Goal: Task Accomplishment & Management: Complete application form

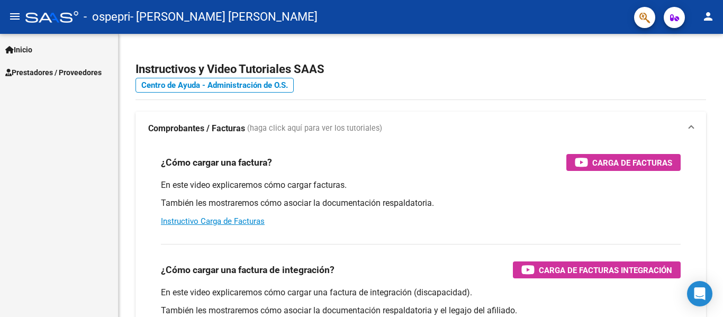
click at [81, 67] on span "Prestadores / Proveedores" at bounding box center [53, 73] width 96 height 12
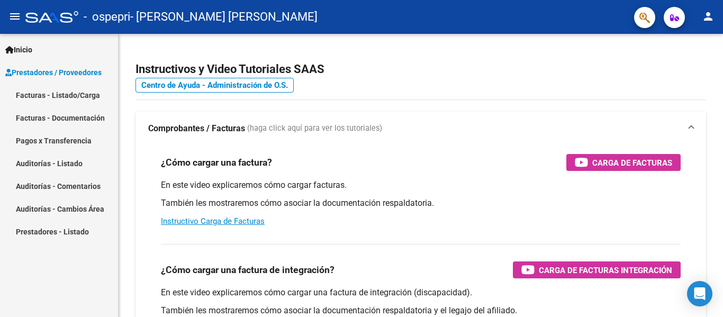
click at [81, 97] on link "Facturas - Listado/Carga" at bounding box center [59, 95] width 118 height 23
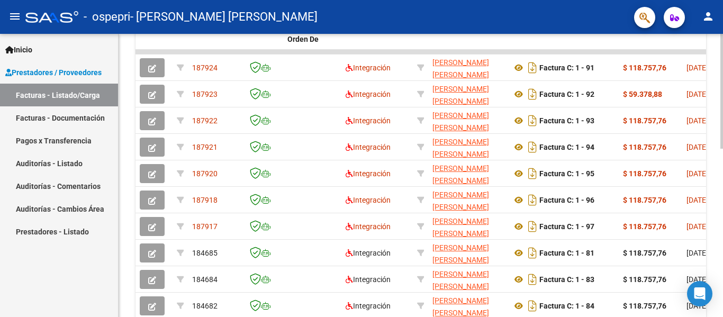
scroll to position [343, 0]
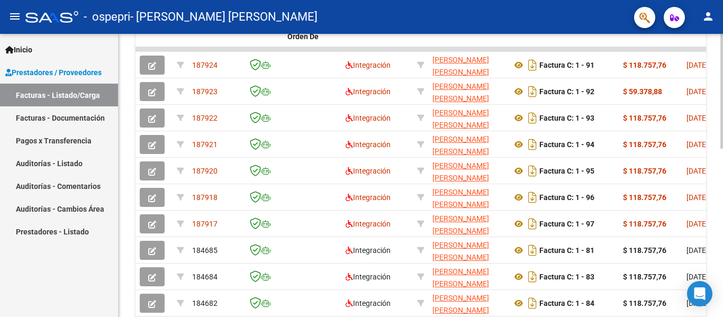
click at [722, 203] on div at bounding box center [721, 233] width 3 height 115
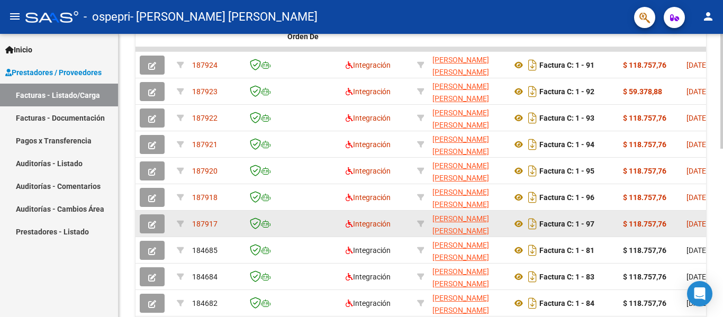
click at [159, 220] on button "button" at bounding box center [152, 223] width 25 height 19
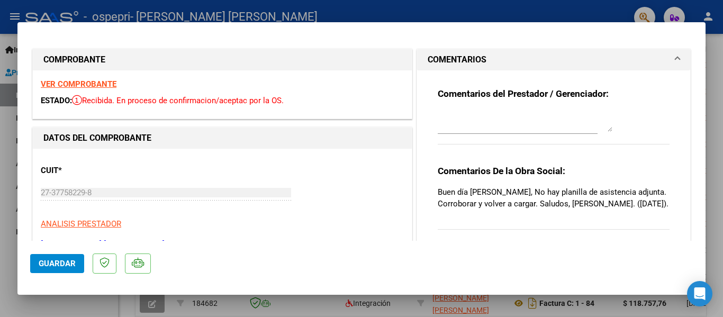
click at [492, 126] on textarea at bounding box center [525, 121] width 175 height 21
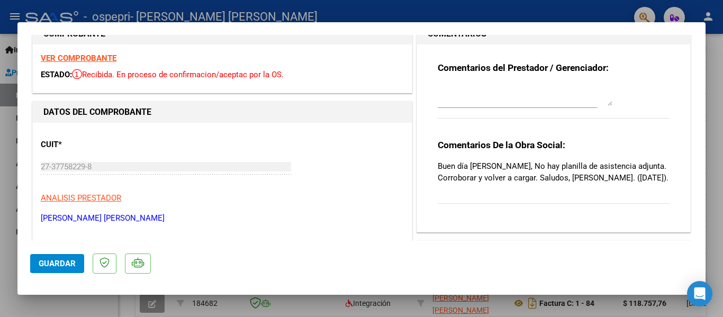
scroll to position [0, 0]
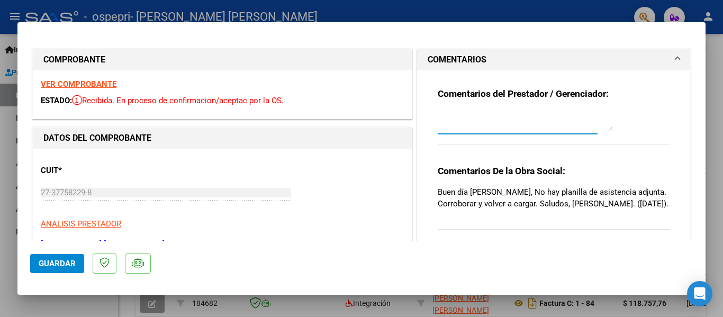
click at [488, 123] on textarea at bounding box center [525, 121] width 175 height 21
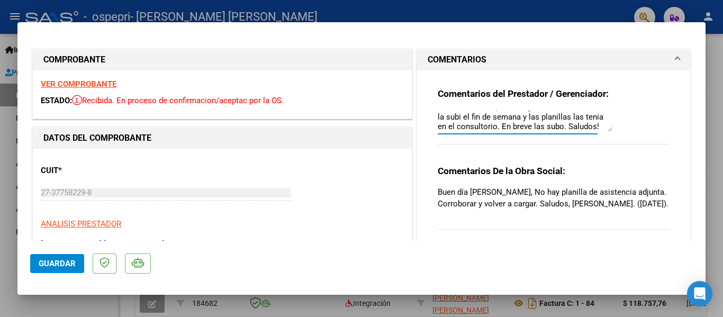
scroll to position [19, 0]
click at [606, 127] on textarea "Buenos días. No, dado a que la documentacion la subi el fin de semana y las pla…" at bounding box center [525, 121] width 175 height 21
click at [605, 126] on textarea "Buenos días. No, dado a que la documentacion la subi el fin de semana y las pla…" at bounding box center [525, 121] width 175 height 21
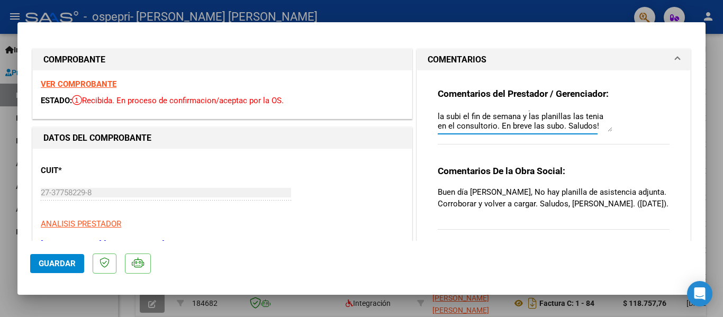
click at [605, 126] on textarea "Buenos días. No, dado a que la documentacion la subi el fin de semana y las pla…" at bounding box center [525, 121] width 175 height 21
type textarea "Buenos días. No, dado a que la documentacion la subi el fin de semana y las pla…"
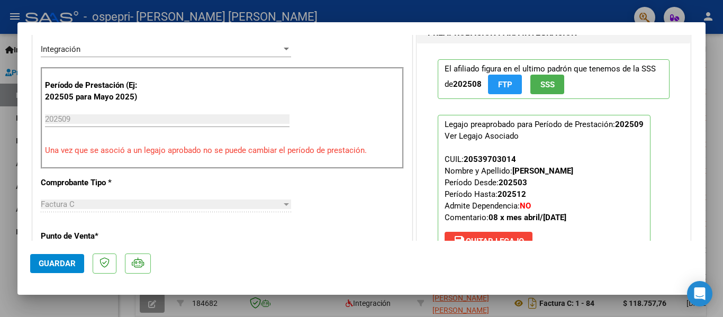
scroll to position [257, 0]
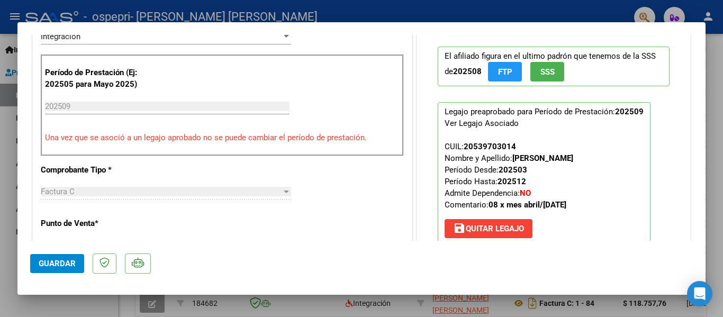
type input "$ 0,00"
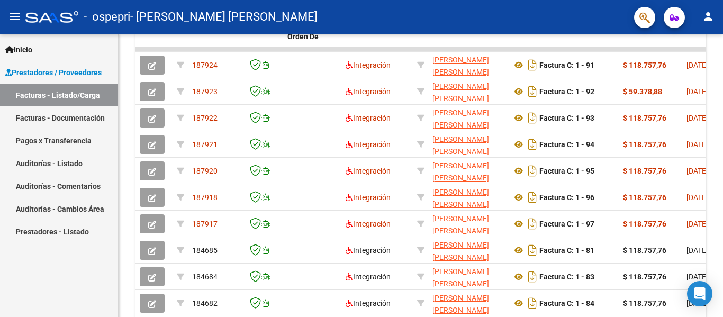
scroll to position [343, 0]
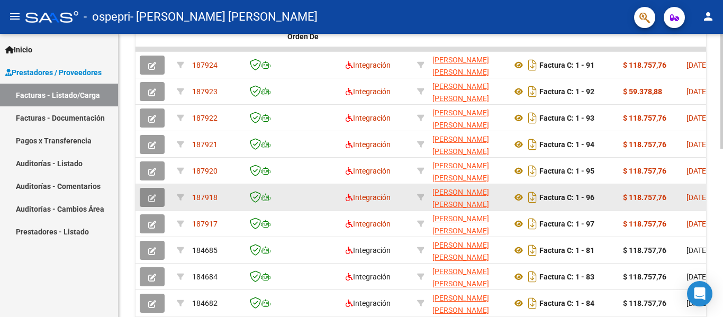
click at [150, 202] on icon "button" at bounding box center [152, 198] width 8 height 8
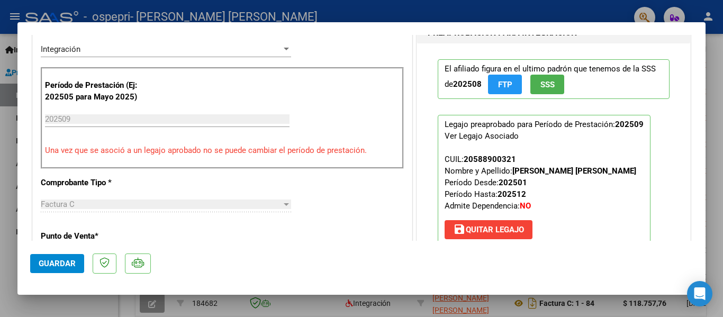
scroll to position [249, 0]
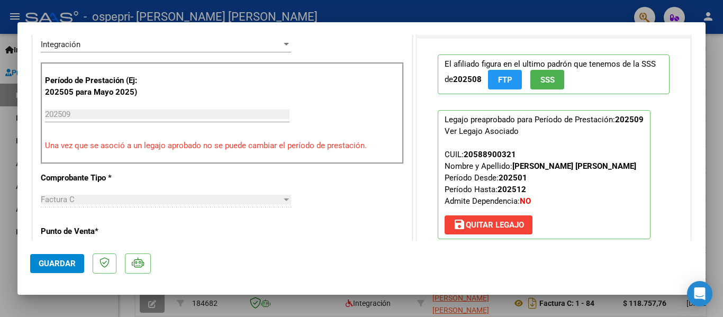
type input "$ 0,00"
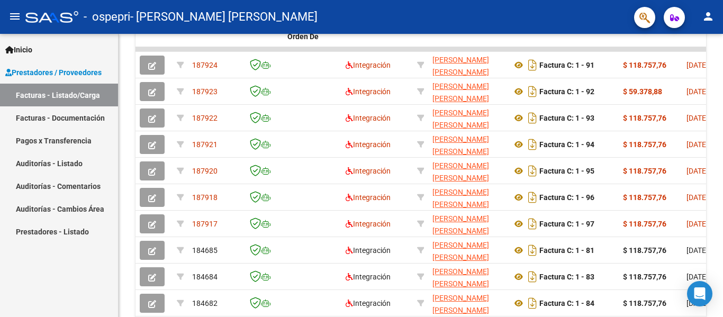
scroll to position [343, 0]
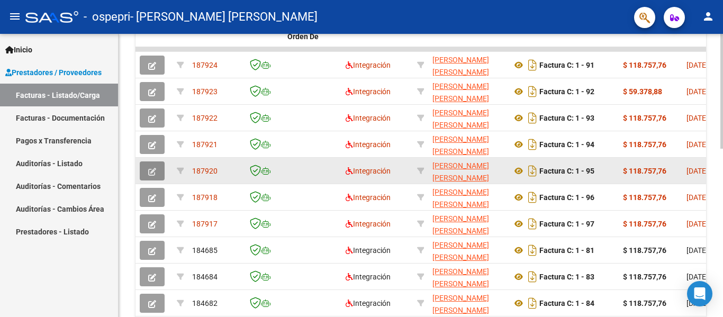
click at [151, 172] on icon "button" at bounding box center [152, 172] width 8 height 8
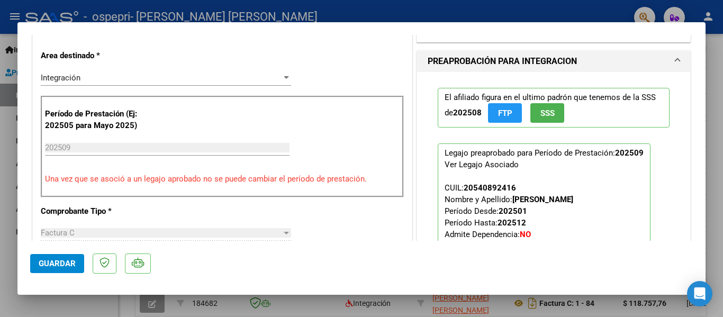
scroll to position [234, 0]
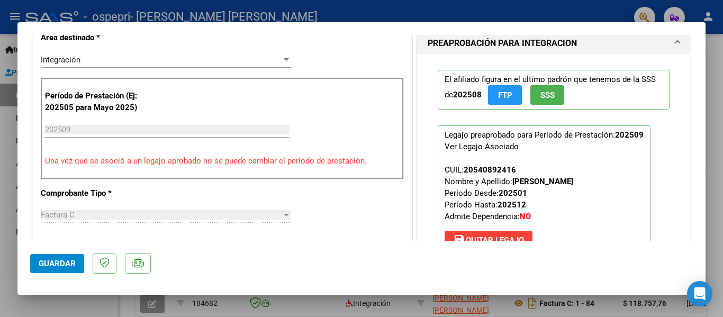
type input "$ 0,00"
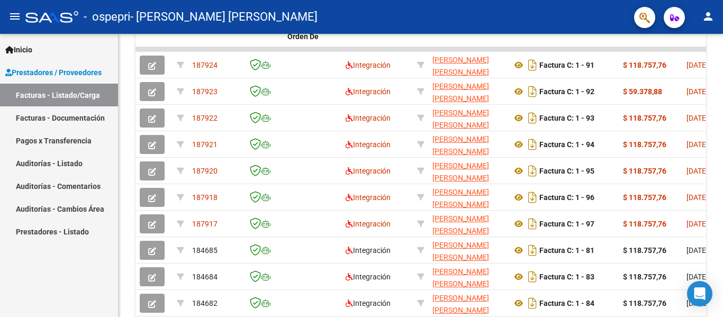
scroll to position [343, 0]
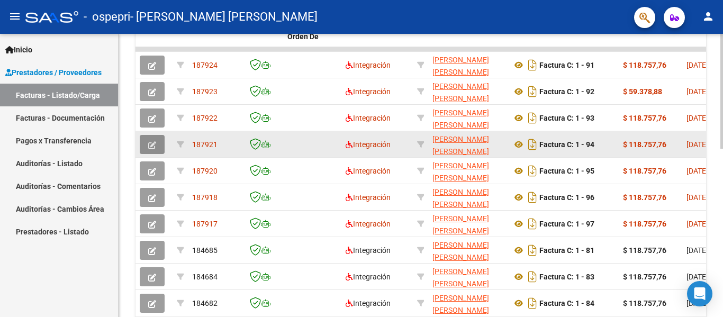
click at [151, 143] on icon "button" at bounding box center [152, 145] width 8 height 8
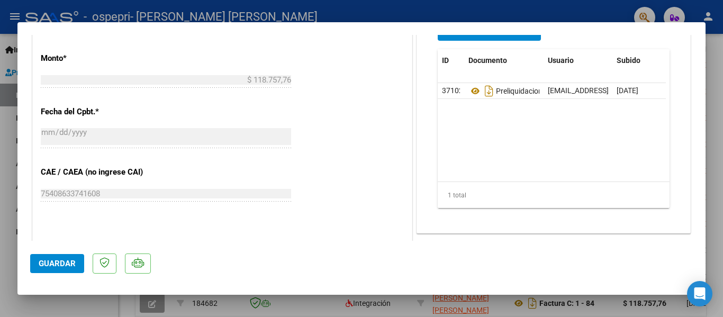
scroll to position [535, 0]
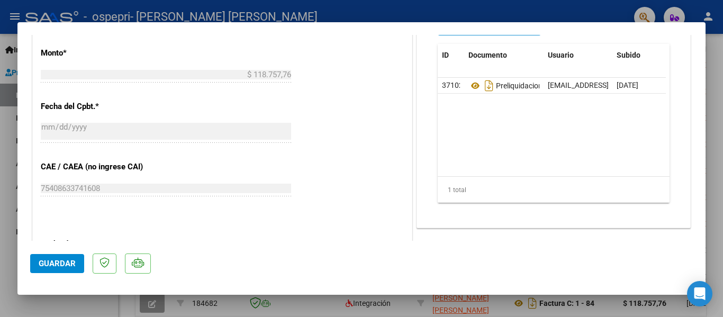
click at [506, 35] on button "Agregar Documento" at bounding box center [489, 26] width 103 height 20
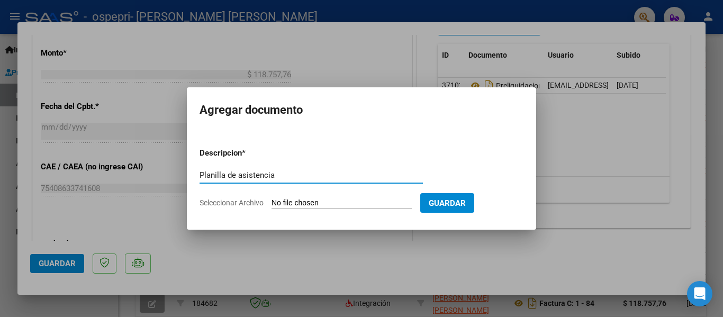
type input "Planilla de asistencia"
click at [343, 204] on input "Seleccionar Archivo" at bounding box center [341, 203] width 140 height 10
click at [391, 198] on input "Seleccionar Archivo" at bounding box center [341, 203] width 140 height 10
type input "C:\fakepath\CamScanner [DATE] 13.49.pdf"
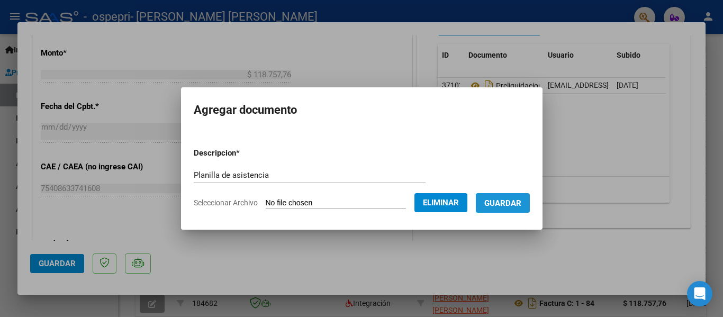
click at [511, 196] on button "Guardar" at bounding box center [503, 203] width 54 height 20
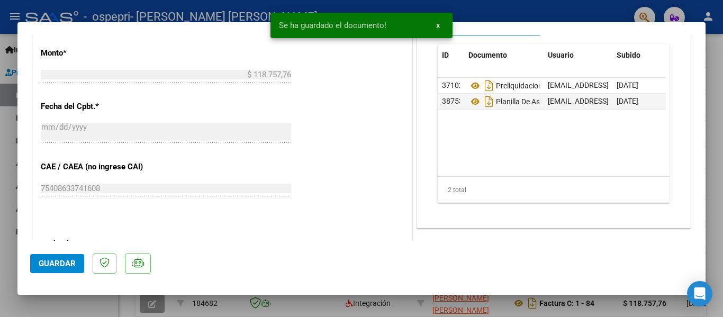
scroll to position [527, 0]
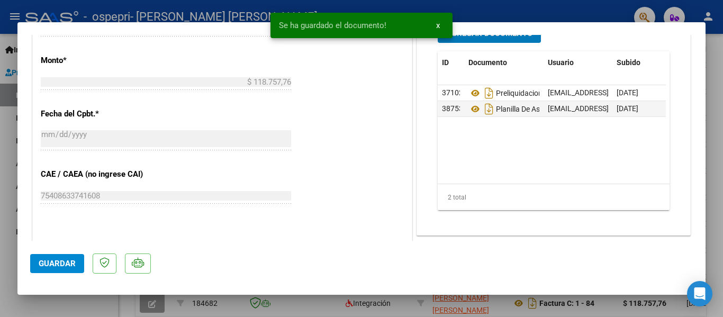
click at [55, 267] on span "Guardar" at bounding box center [57, 264] width 37 height 10
type input "$ 0,00"
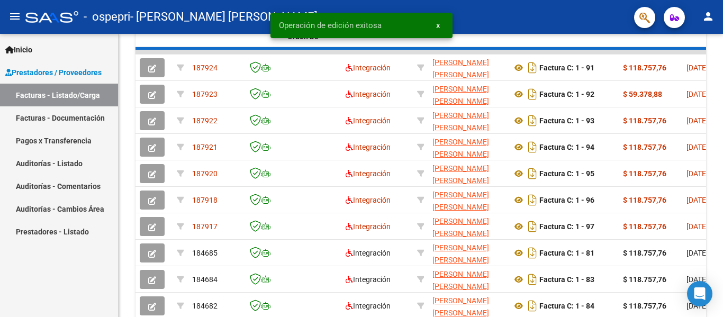
scroll to position [343, 0]
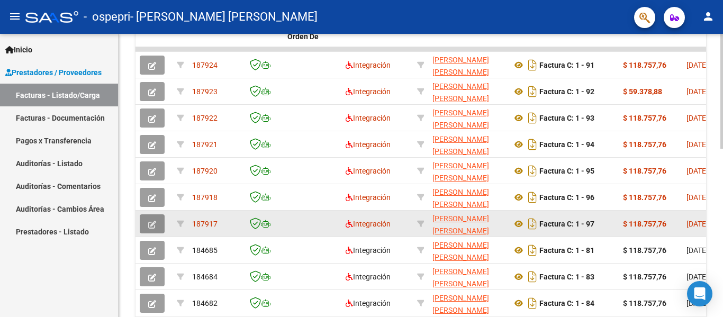
click at [156, 227] on button "button" at bounding box center [152, 223] width 25 height 19
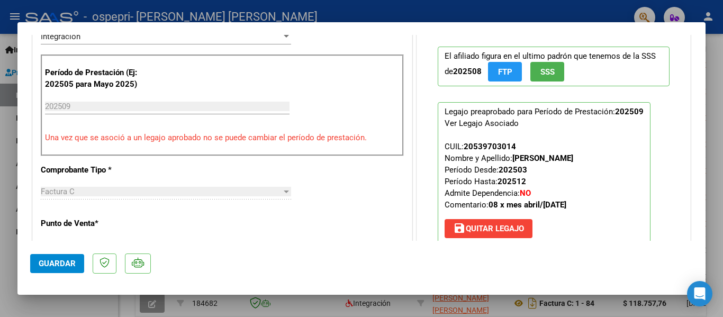
scroll to position [270, 0]
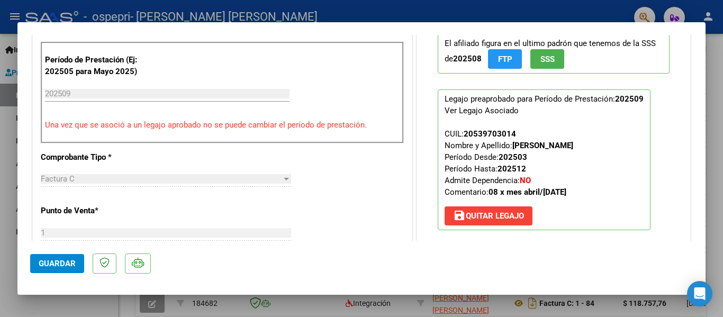
type input "$ 0,00"
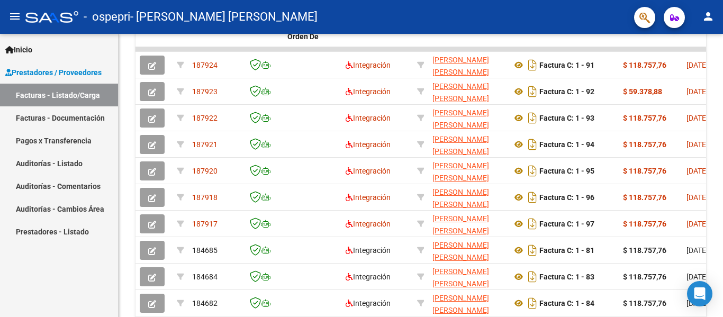
scroll to position [343, 0]
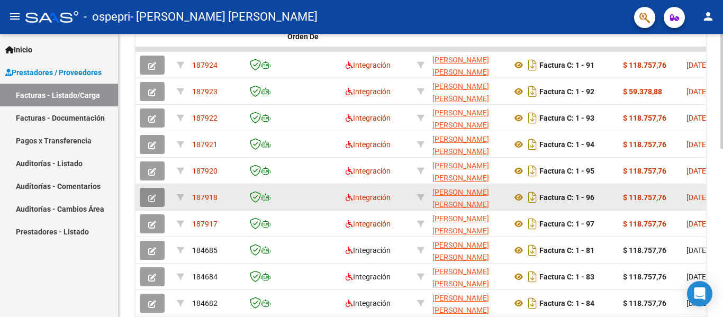
click at [157, 199] on button "button" at bounding box center [152, 197] width 25 height 19
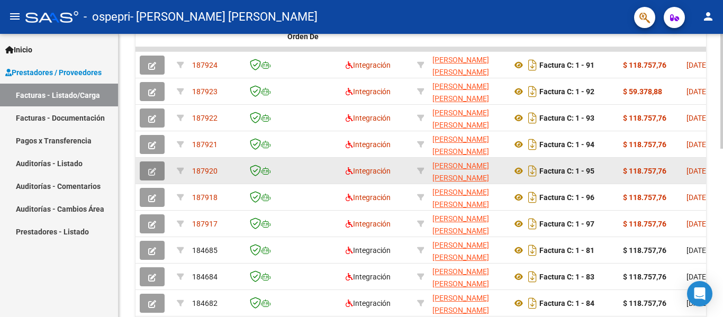
click at [158, 170] on button "button" at bounding box center [152, 170] width 25 height 19
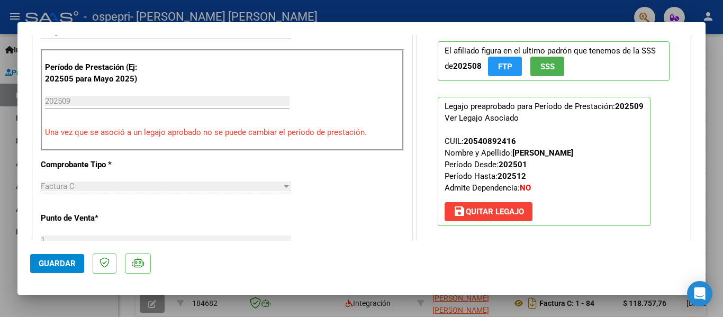
scroll to position [272, 0]
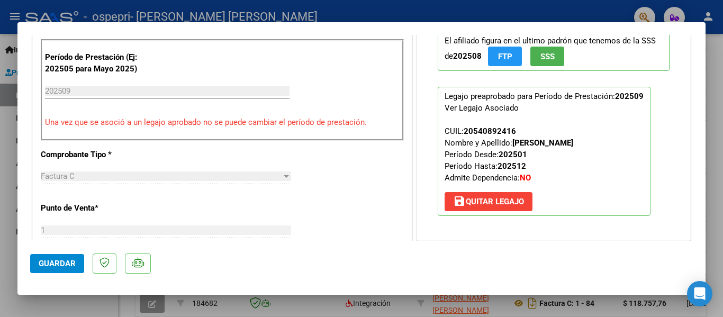
type input "$ 0,00"
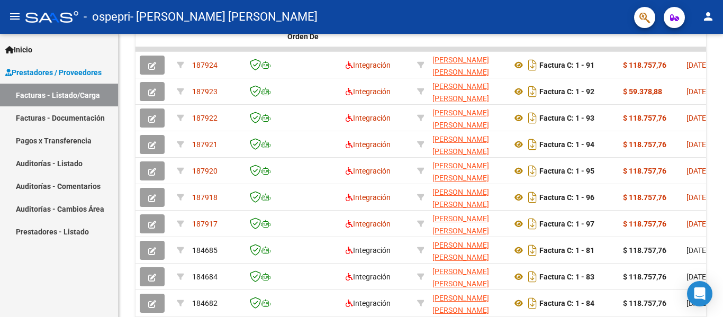
scroll to position [343, 0]
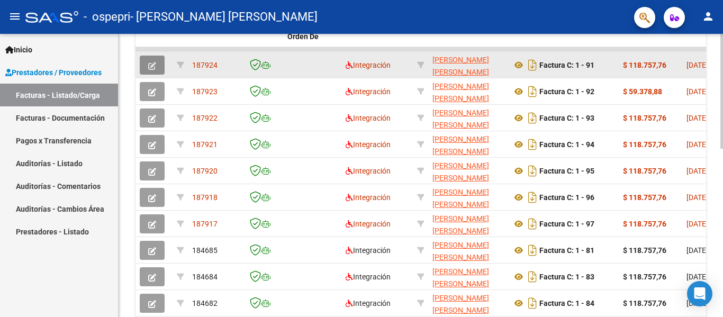
click at [154, 66] on icon "button" at bounding box center [152, 66] width 8 height 8
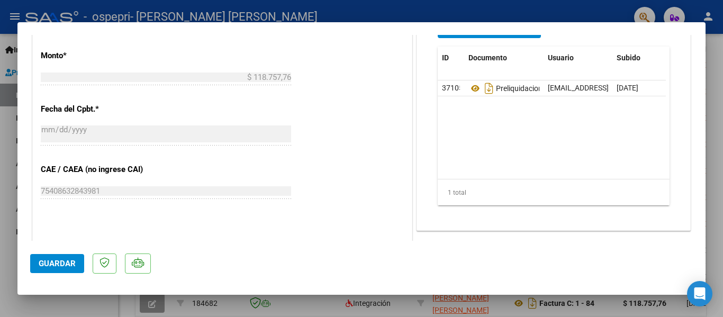
scroll to position [520, 0]
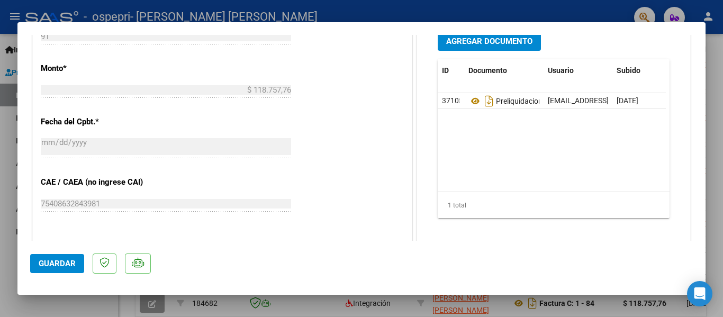
click at [454, 46] on span "Agregar Documento" at bounding box center [489, 42] width 86 height 10
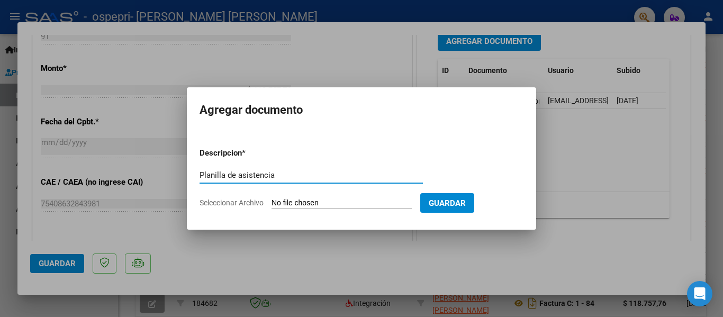
type input "Planilla de asistencia"
click at [317, 198] on input "Seleccionar Archivo" at bounding box center [341, 203] width 140 height 10
type input "C:\fakepath\CamScanner [DATE] 13.55.pdf"
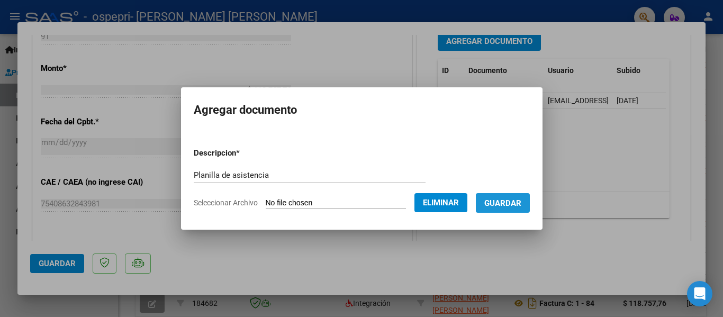
click at [512, 206] on span "Guardar" at bounding box center [502, 203] width 37 height 10
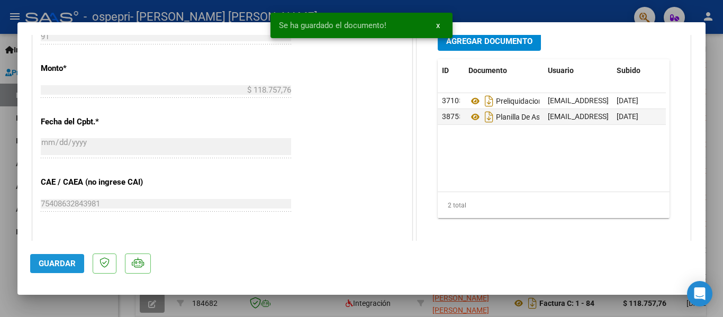
click at [43, 265] on span "Guardar" at bounding box center [57, 264] width 37 height 10
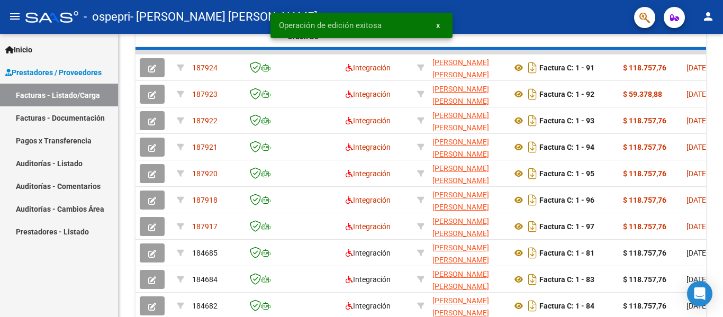
scroll to position [343, 0]
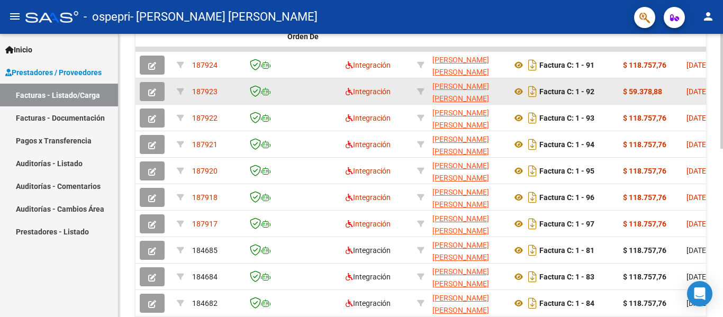
click at [156, 89] on icon "button" at bounding box center [152, 92] width 8 height 8
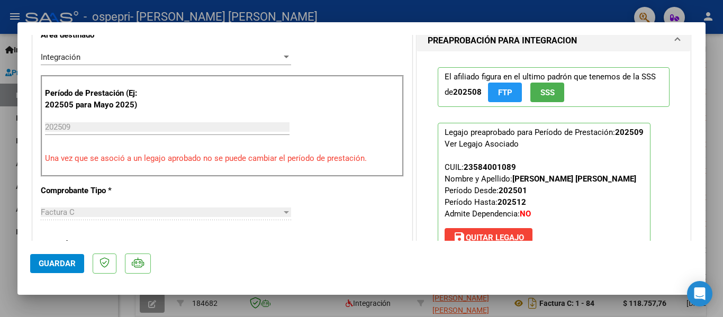
scroll to position [239, 0]
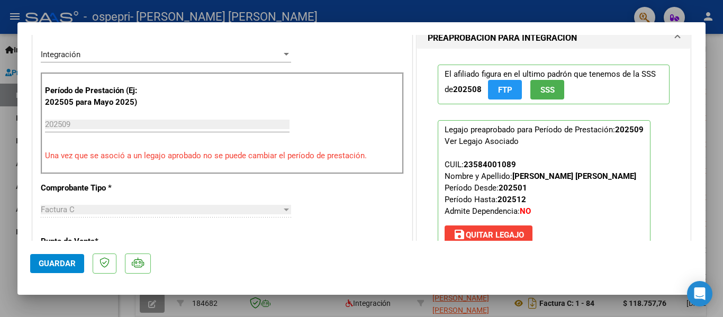
type input "$ 0,00"
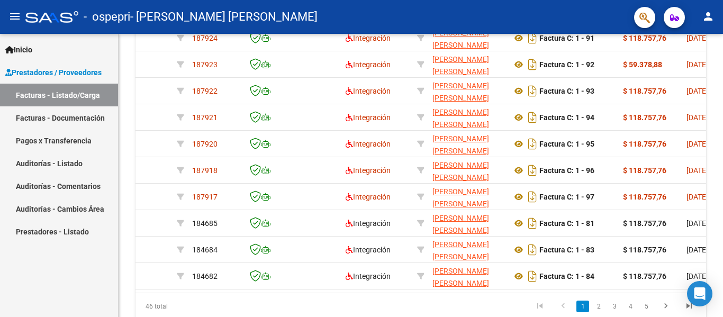
scroll to position [343, 0]
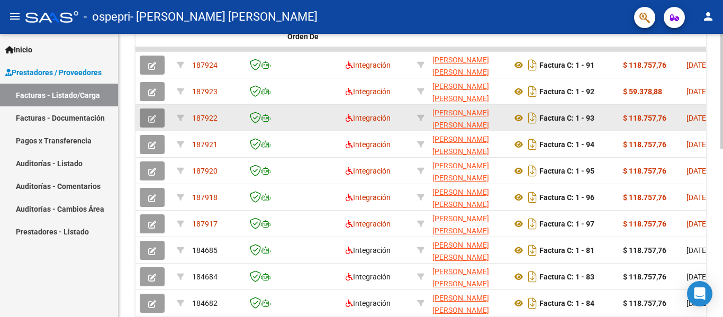
click at [145, 120] on button "button" at bounding box center [152, 117] width 25 height 19
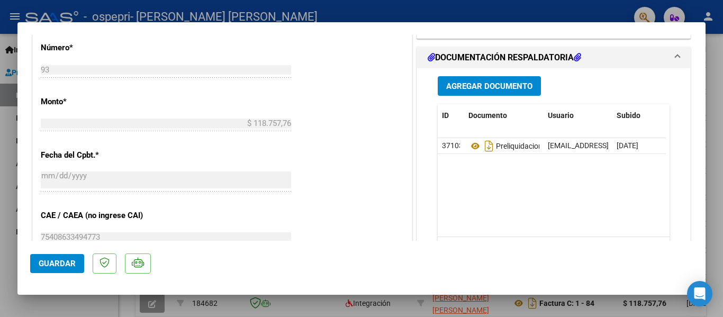
scroll to position [520, 0]
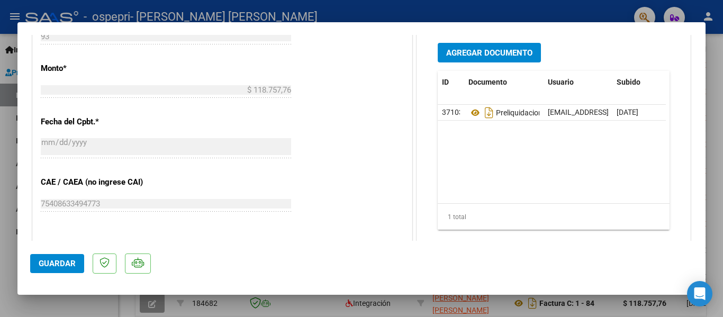
click at [504, 62] on button "Agregar Documento" at bounding box center [489, 53] width 103 height 20
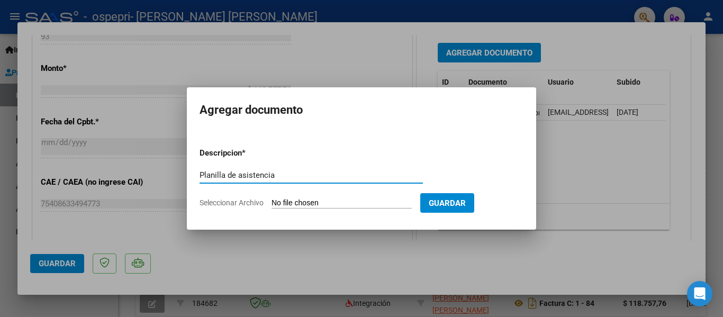
type input "Planilla de asistencia"
click at [353, 203] on input "Seleccionar Archivo" at bounding box center [341, 203] width 140 height 10
type input "C:\fakepath\CamScanner [DATE] 13.57.pdf"
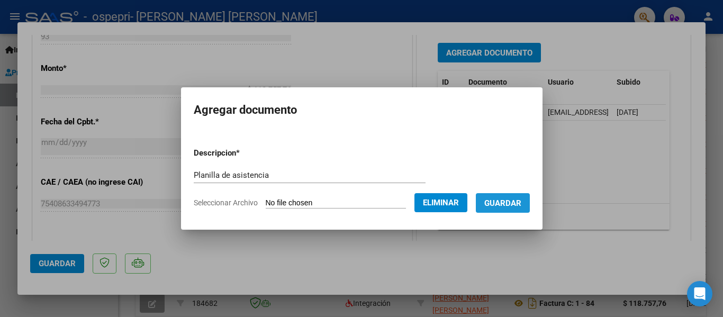
click at [507, 207] on span "Guardar" at bounding box center [502, 203] width 37 height 10
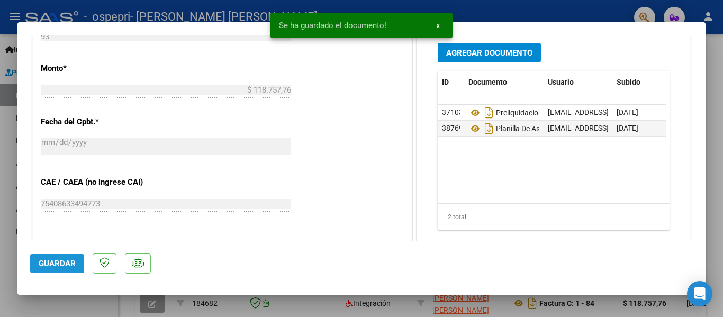
click at [67, 264] on span "Guardar" at bounding box center [57, 264] width 37 height 10
type input "$ 0,00"
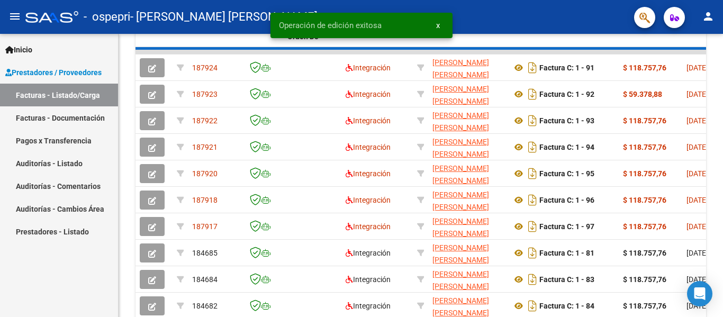
scroll to position [343, 0]
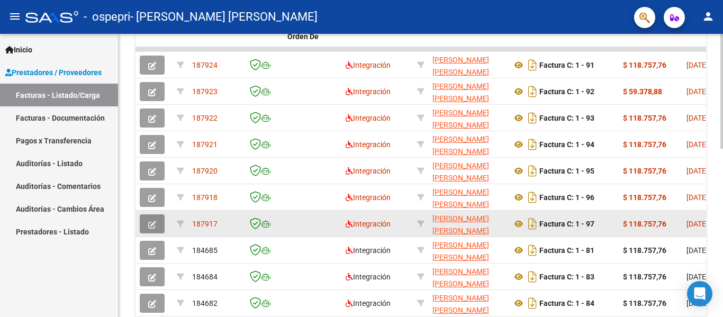
click at [155, 224] on icon "button" at bounding box center [152, 225] width 8 height 8
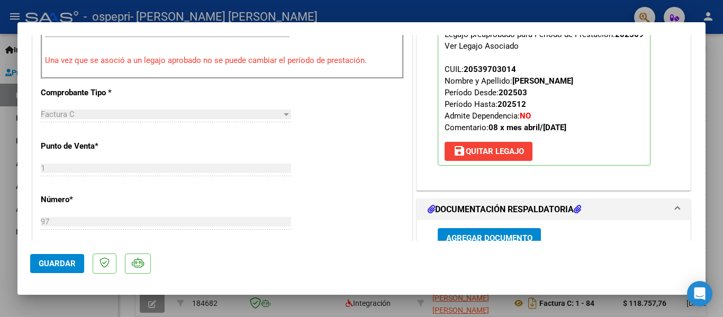
scroll to position [340, 0]
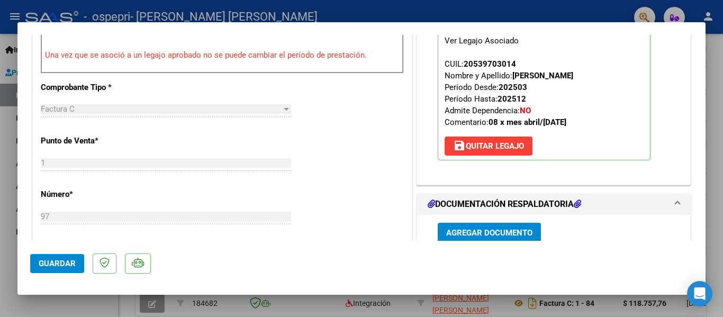
type input "$ 0,00"
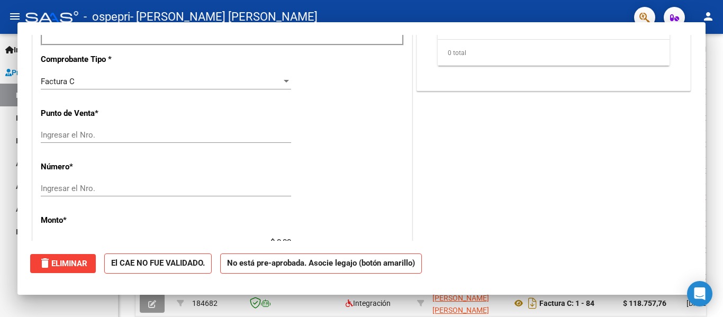
scroll to position [343, 0]
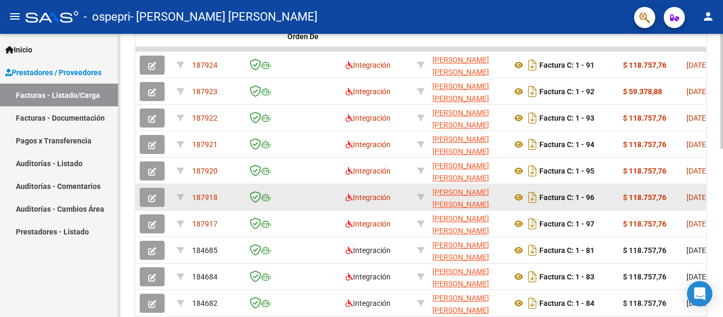
click at [154, 194] on icon "button" at bounding box center [152, 198] width 8 height 8
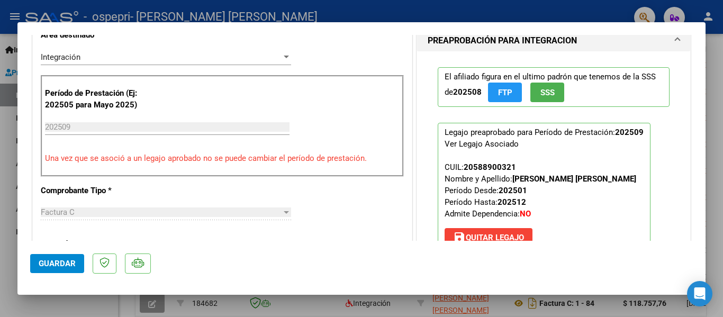
type input "$ 0,00"
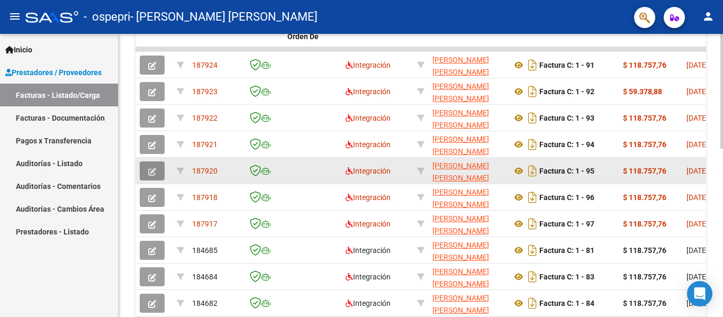
click at [155, 177] on button "button" at bounding box center [152, 170] width 25 height 19
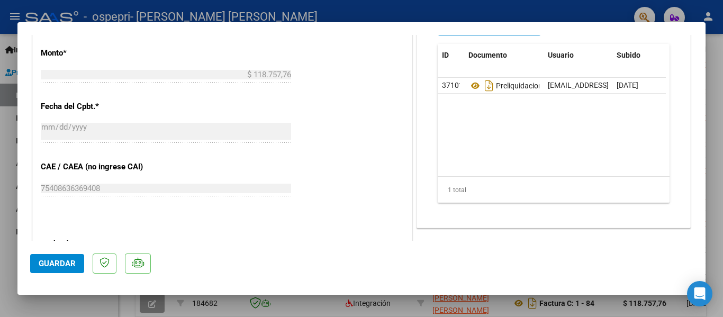
scroll to position [538, 0]
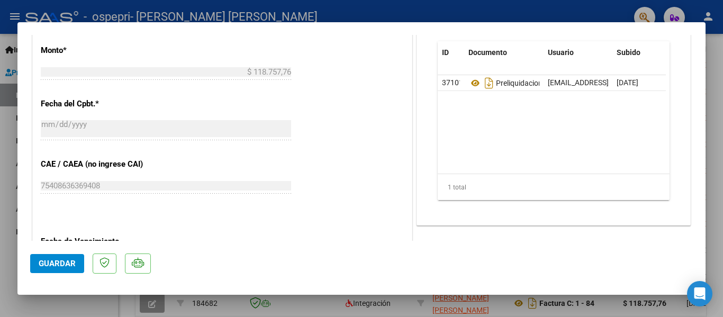
click at [512, 33] on button "Agregar Documento" at bounding box center [489, 23] width 103 height 20
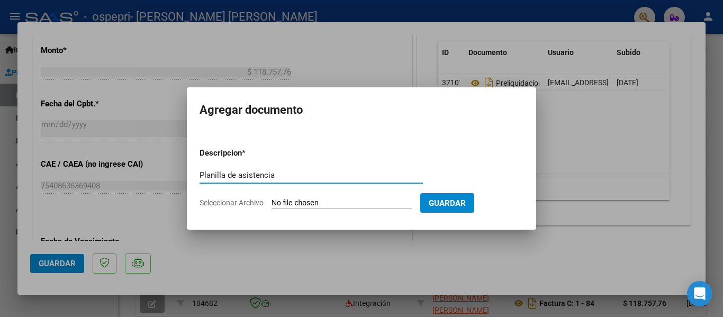
type input "Planilla de asistencia"
click at [312, 202] on input "Seleccionar Archivo" at bounding box center [341, 203] width 140 height 10
type input "C:\fakepath\CamScanner [DATE] 13.58.pdf"
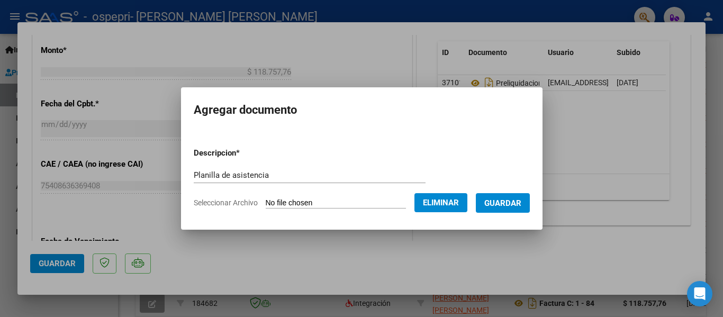
click at [504, 200] on span "Guardar" at bounding box center [502, 203] width 37 height 10
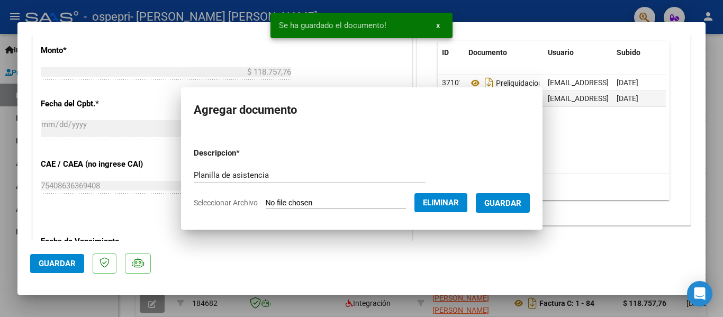
scroll to position [527, 0]
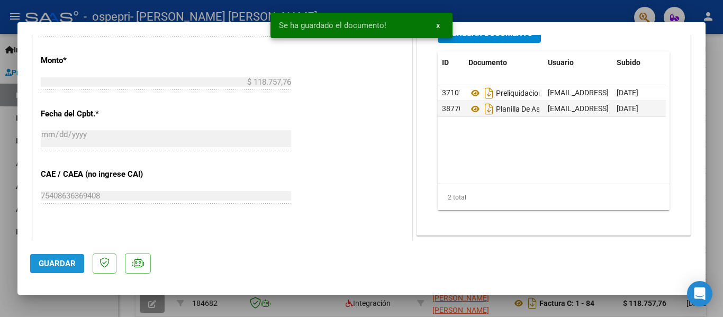
click at [51, 263] on span "Guardar" at bounding box center [57, 264] width 37 height 10
type input "$ 0,00"
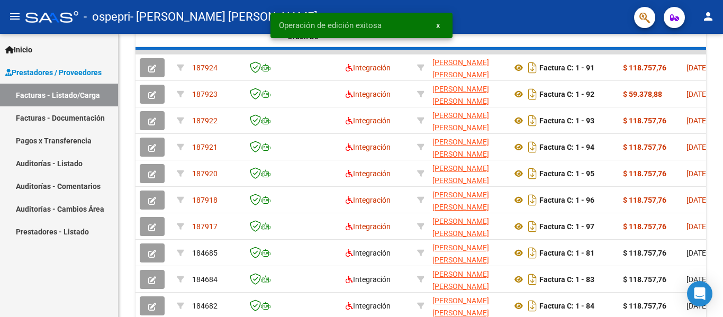
scroll to position [343, 0]
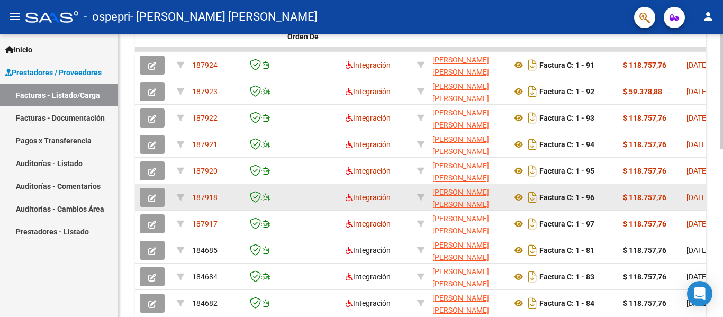
click at [159, 203] on button "button" at bounding box center [152, 197] width 25 height 19
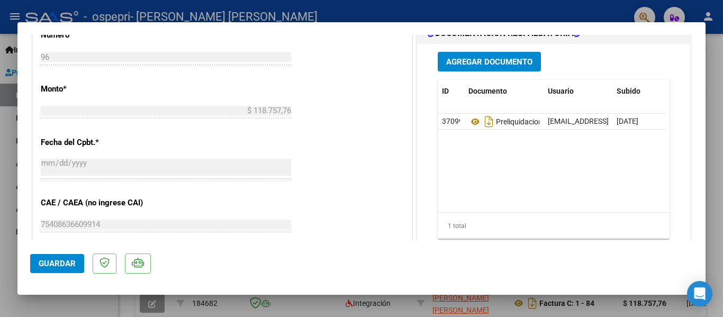
scroll to position [478, 0]
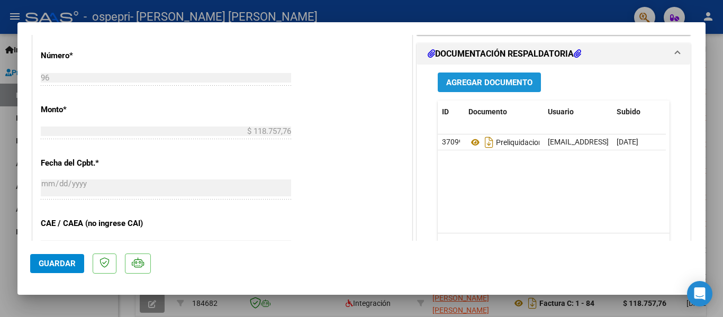
click at [483, 87] on span "Agregar Documento" at bounding box center [489, 83] width 86 height 10
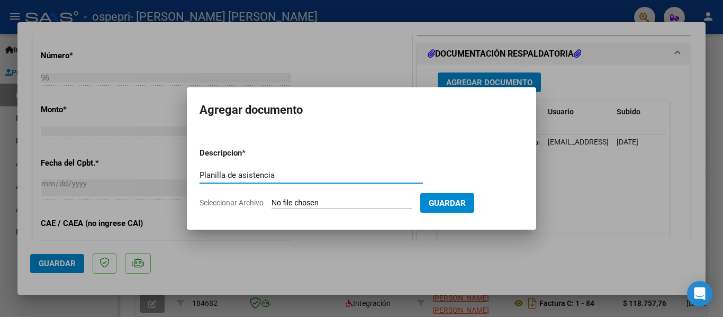
type input "Planilla de asistencia"
click at [367, 197] on form "Descripcion * Planilla de asistencia Escriba aquí una descripcion Seleccionar A…" at bounding box center [361, 177] width 324 height 77
click at [360, 200] on input "Seleccionar Archivo" at bounding box center [341, 203] width 140 height 10
type input "C:\fakepath\CamScanner [DATE] 13.59.pdf"
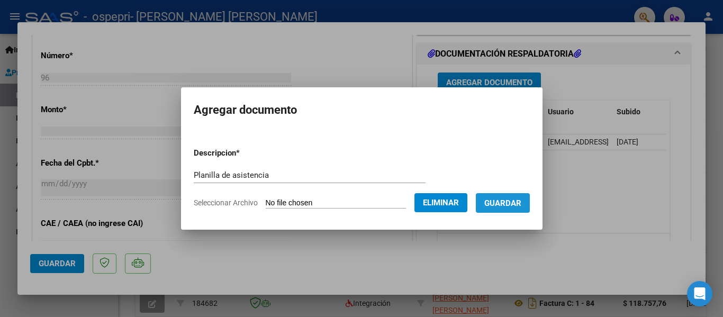
click at [512, 200] on span "Guardar" at bounding box center [502, 203] width 37 height 10
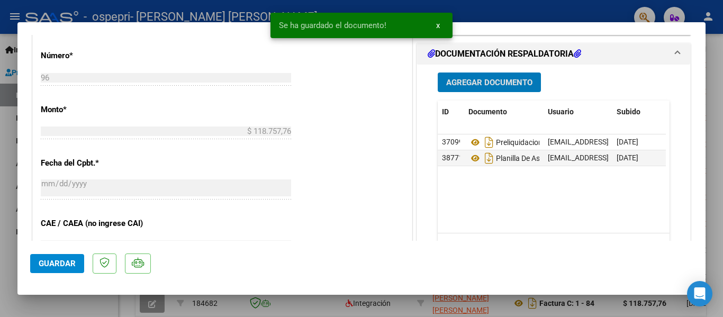
click at [55, 263] on span "Guardar" at bounding box center [57, 264] width 37 height 10
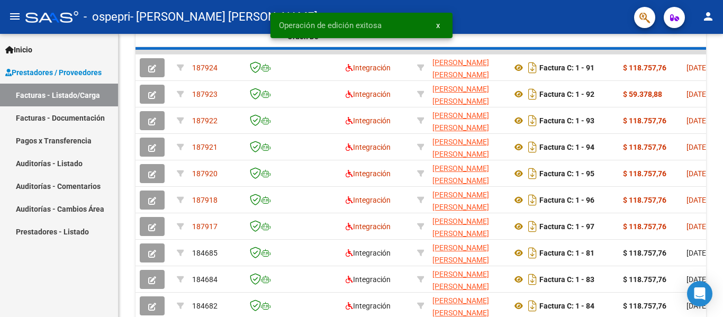
scroll to position [343, 0]
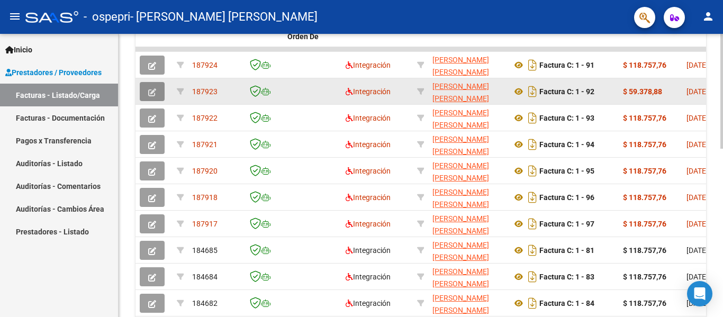
click at [156, 87] on span "button" at bounding box center [152, 92] width 8 height 10
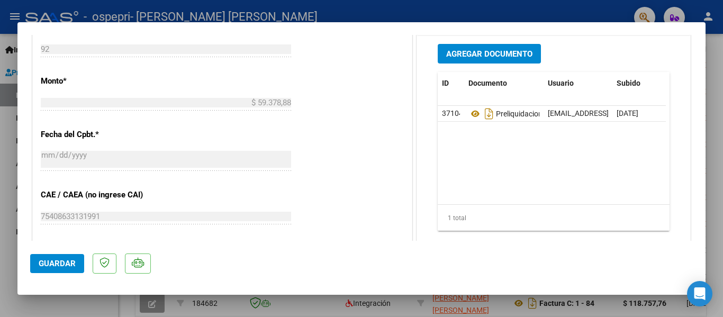
scroll to position [509, 0]
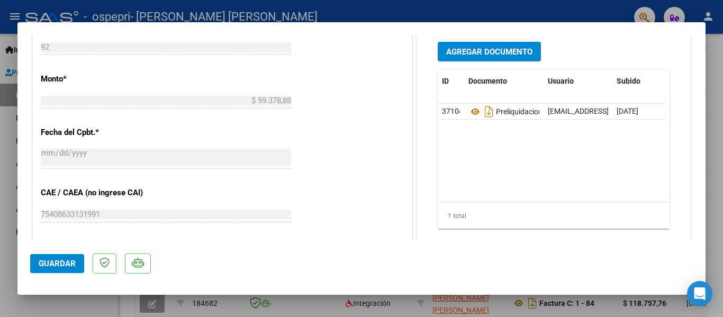
click at [503, 57] on span "Agregar Documento" at bounding box center [489, 52] width 86 height 10
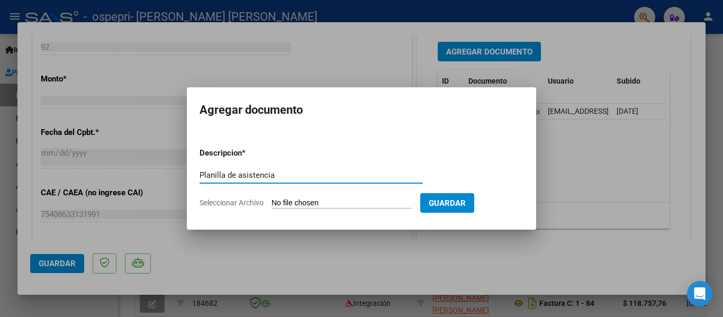
type input "Planilla de asistencia"
click at [337, 205] on input "Seleccionar Archivo" at bounding box center [341, 203] width 140 height 10
type input "C:\fakepath\CamScanner [DATE] 14.00.pdf"
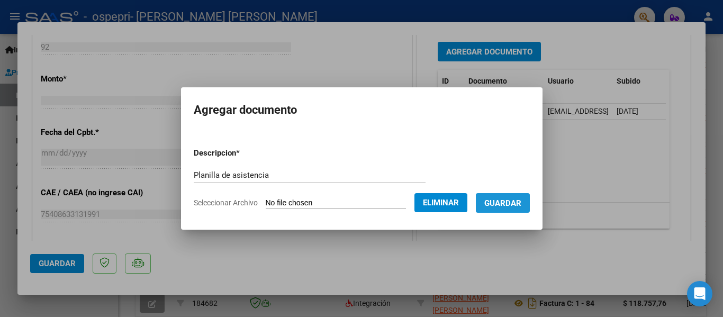
click at [509, 208] on button "Guardar" at bounding box center [503, 203] width 54 height 20
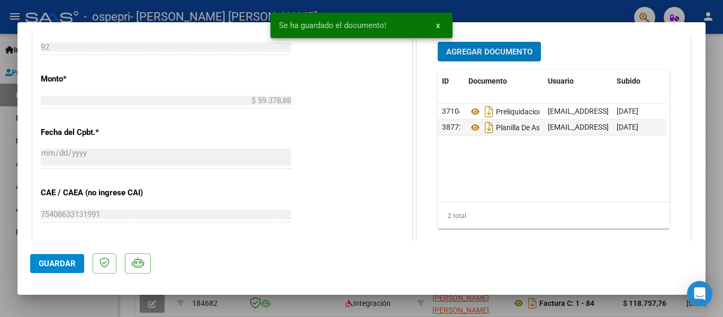
click at [69, 267] on span "Guardar" at bounding box center [57, 264] width 37 height 10
type input "$ 0,00"
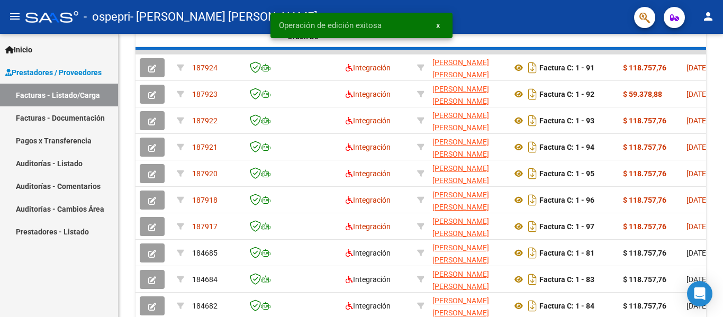
scroll to position [343, 0]
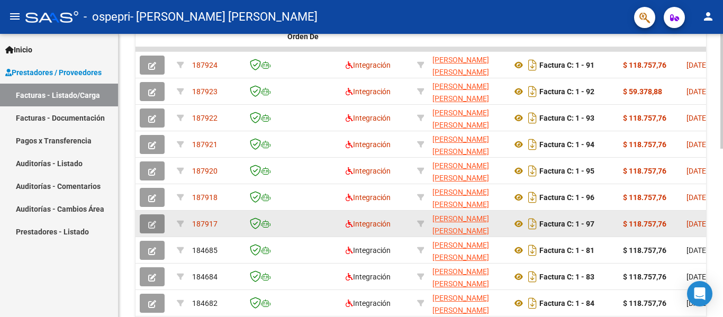
click at [155, 224] on icon "button" at bounding box center [152, 225] width 8 height 8
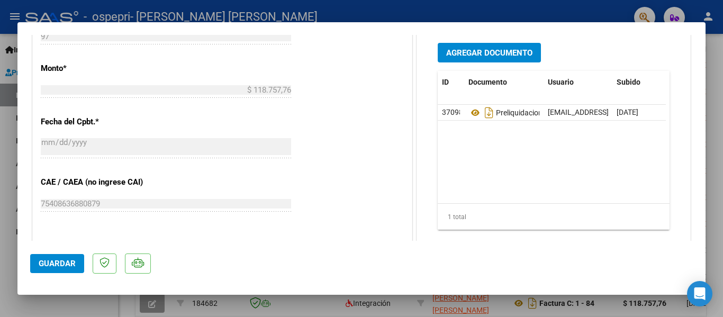
scroll to position [522, 0]
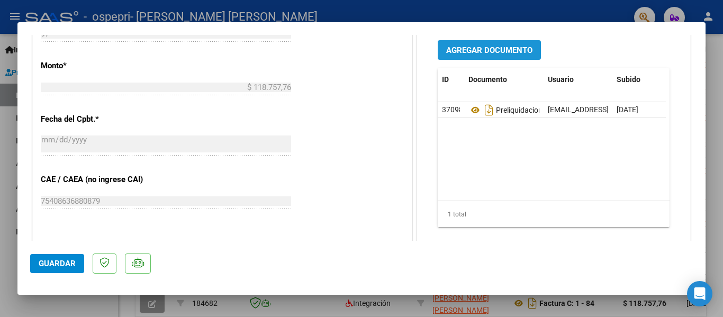
click at [514, 55] on span "Agregar Documento" at bounding box center [489, 50] width 86 height 10
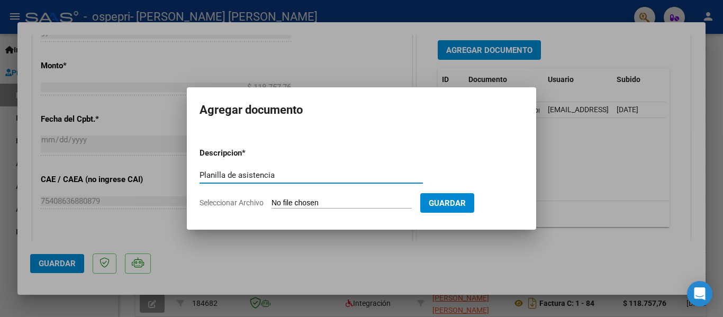
type input "Planilla de asistencia"
click at [358, 201] on input "Seleccionar Archivo" at bounding box center [341, 203] width 140 height 10
type input "C:\fakepath\CamScanner [DATE] 14.15.pdf"
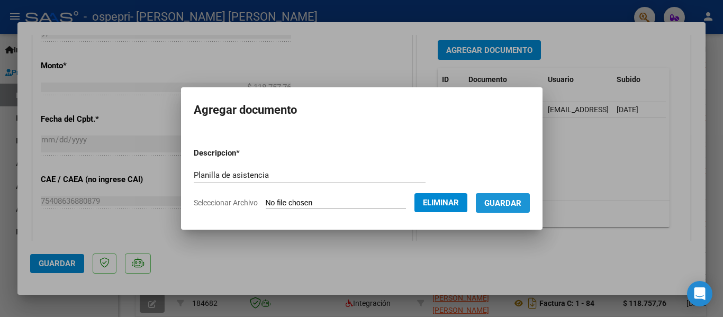
click at [512, 203] on span "Guardar" at bounding box center [502, 203] width 37 height 10
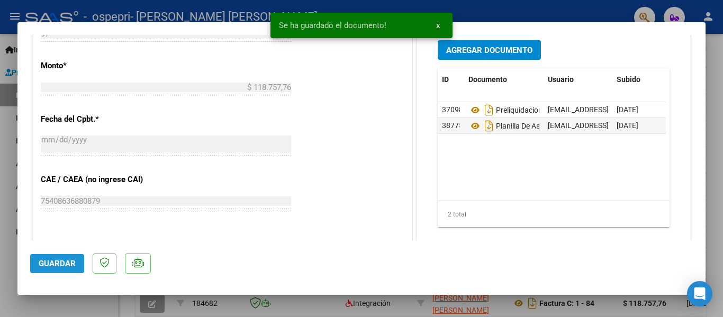
click at [57, 262] on span "Guardar" at bounding box center [57, 264] width 37 height 10
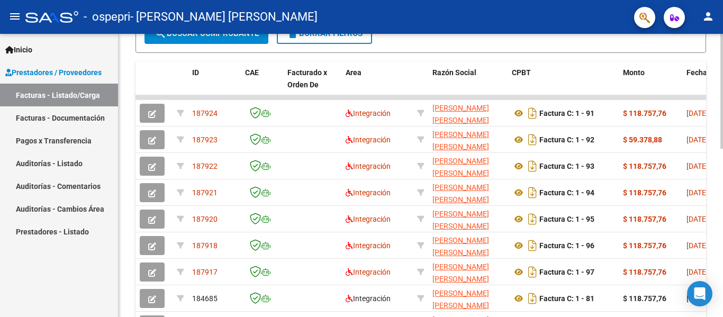
scroll to position [303, 0]
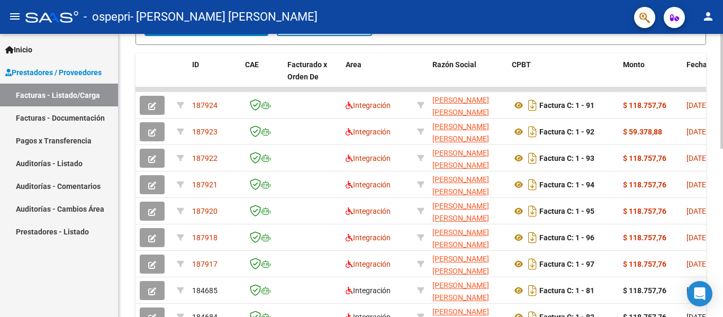
click at [722, 216] on div at bounding box center [721, 216] width 3 height 115
